Goal: Find specific page/section: Find specific page/section

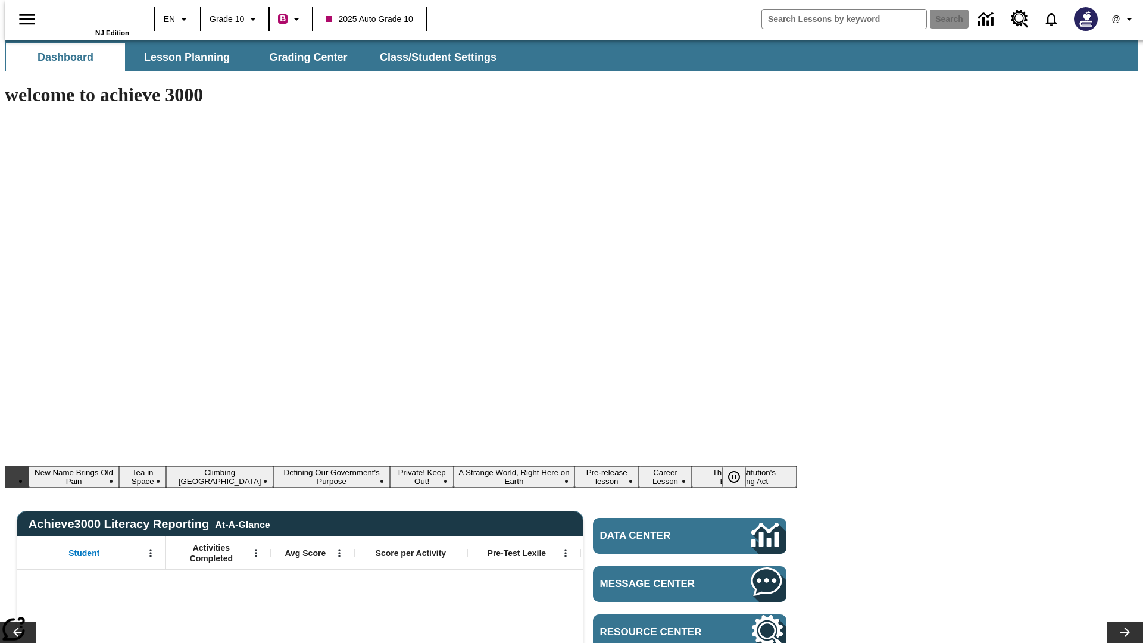
type input "-1"
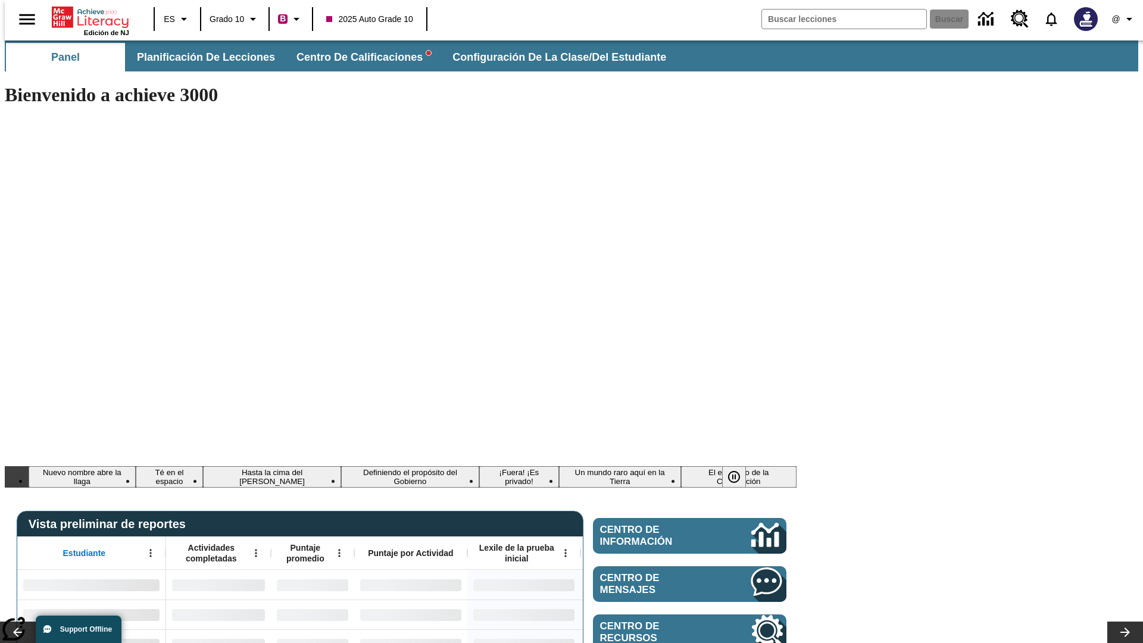
type input "-1"
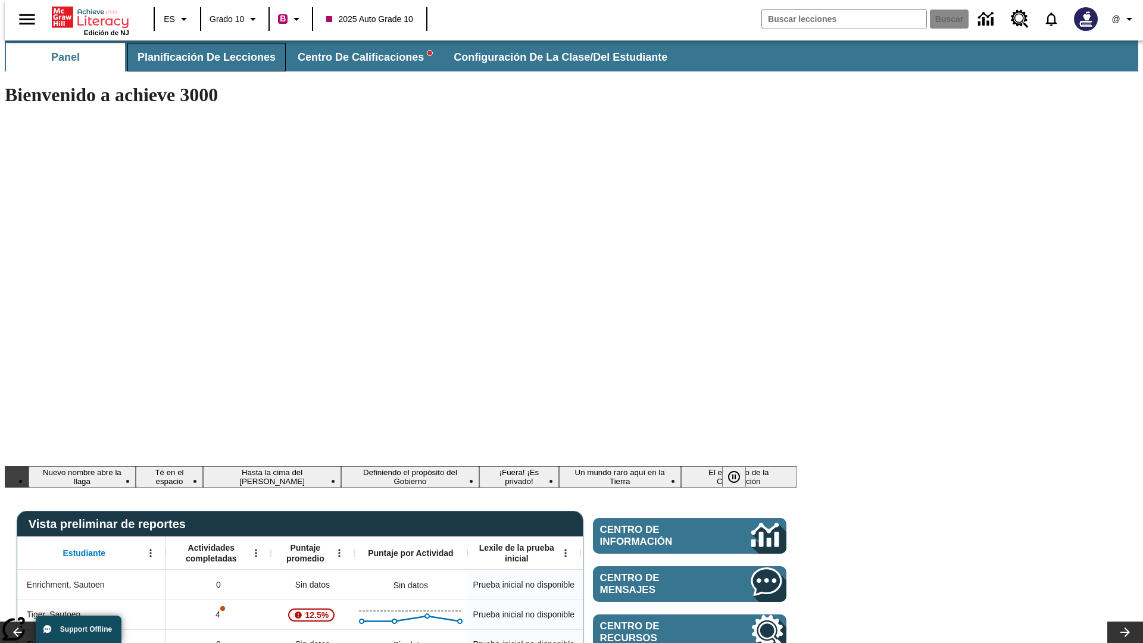
click at [199, 57] on span "Planificación de lecciones" at bounding box center [206, 58] width 138 height 14
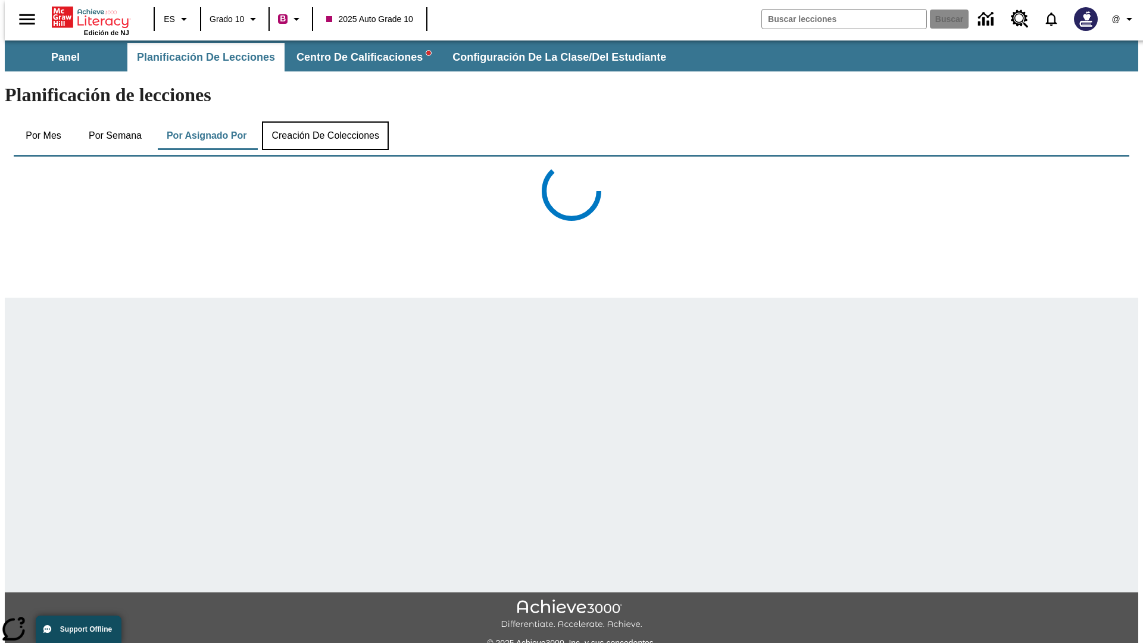
click at [323, 121] on button "Creación de colecciones" at bounding box center [325, 135] width 127 height 29
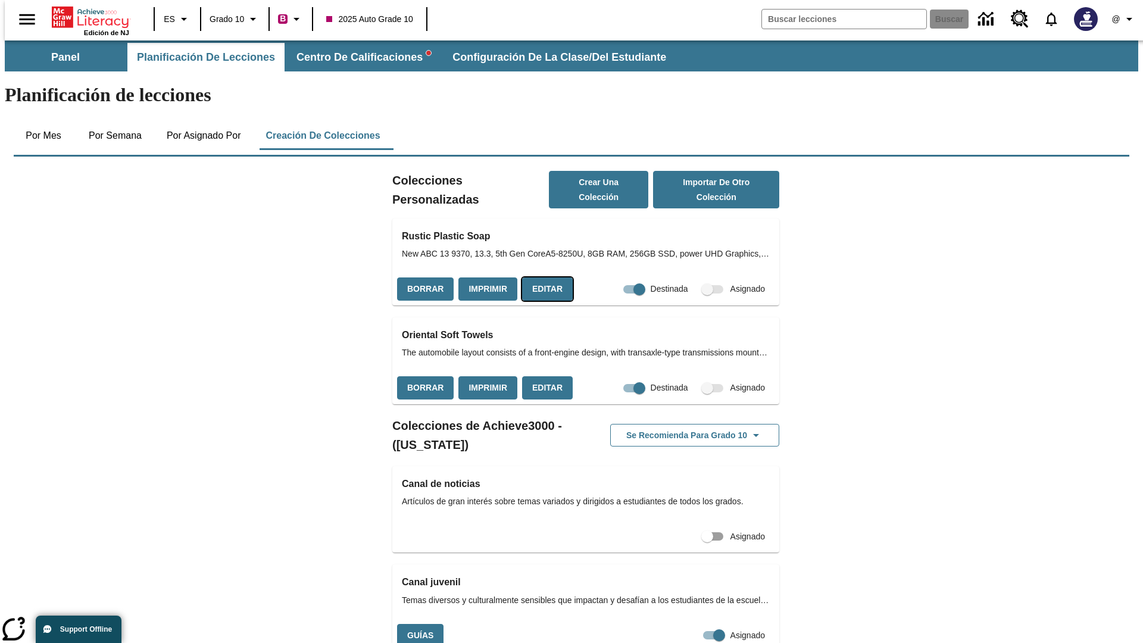
click at [543, 277] on button "Editar" at bounding box center [547, 288] width 51 height 23
